Goal: Task Accomplishment & Management: Manage account settings

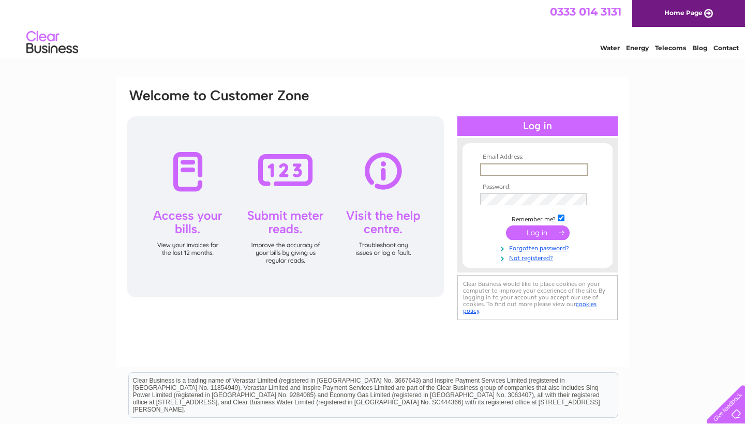
type input "[EMAIL_ADDRESS][PERSON_NAME][DOMAIN_NAME]"
click at [538, 232] on input "submit" at bounding box center [538, 233] width 64 height 14
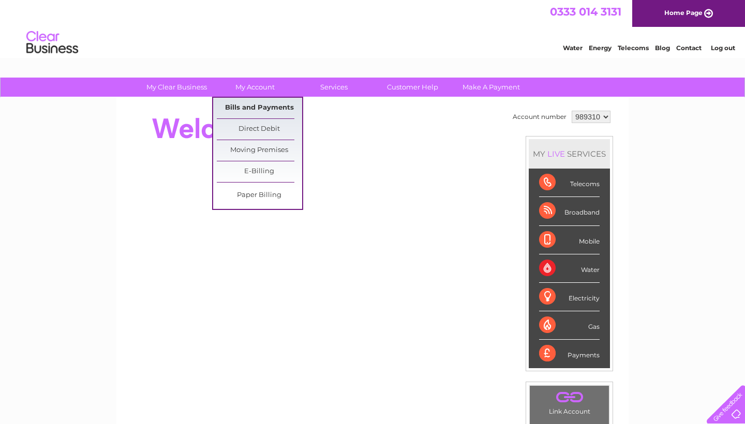
click at [257, 108] on link "Bills and Payments" at bounding box center [259, 108] width 85 height 21
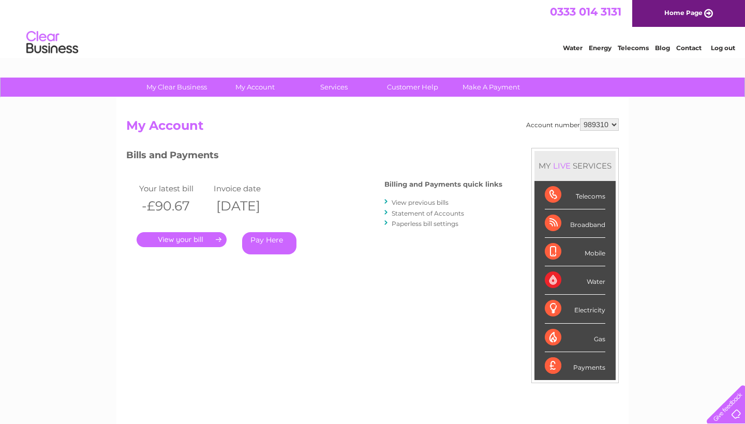
click at [184, 235] on link "." at bounding box center [182, 239] width 90 height 15
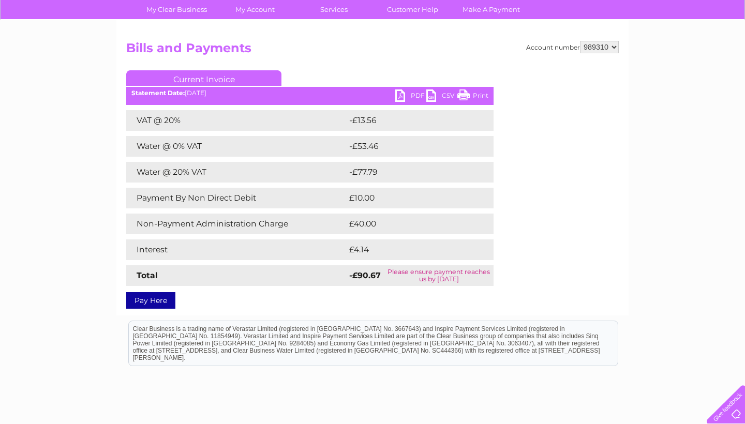
scroll to position [74, 0]
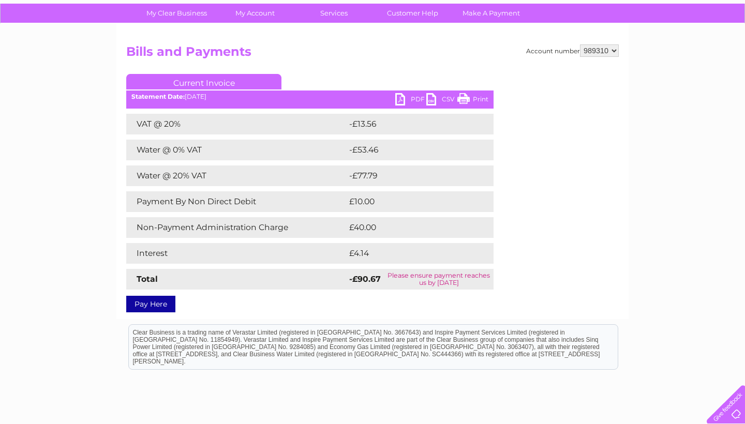
click at [401, 97] on link "PDF" at bounding box center [410, 100] width 31 height 15
click at [668, 365] on html "Clear Business is a trading name of Verastar Limited (registered in [GEOGRAPHIC…" at bounding box center [372, 352] width 745 height 66
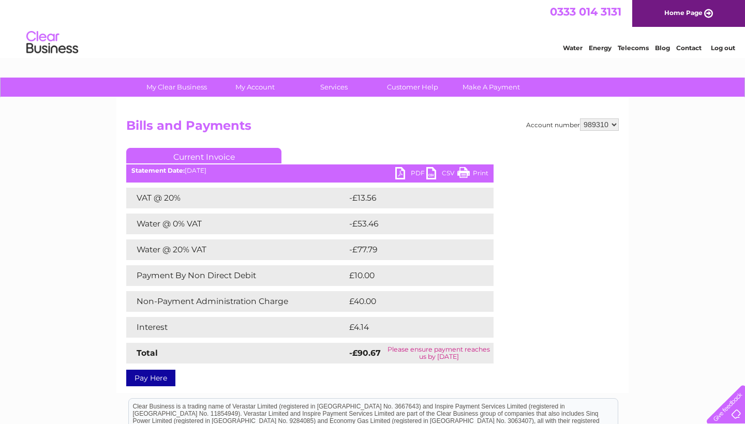
scroll to position [0, 0]
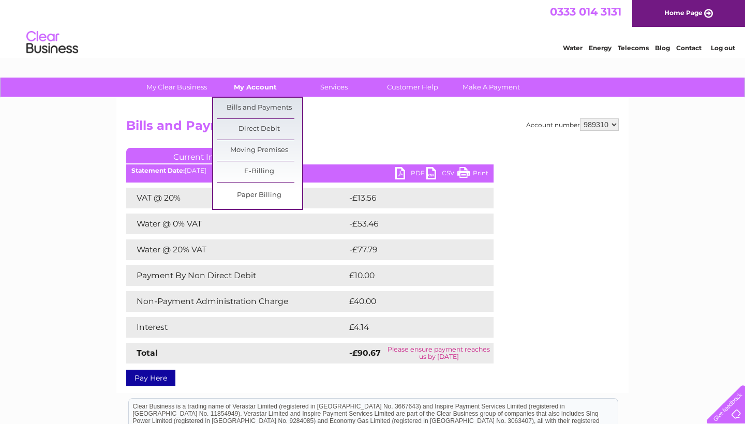
click at [262, 85] on link "My Account" at bounding box center [255, 87] width 85 height 19
